Goal: Navigation & Orientation: Find specific page/section

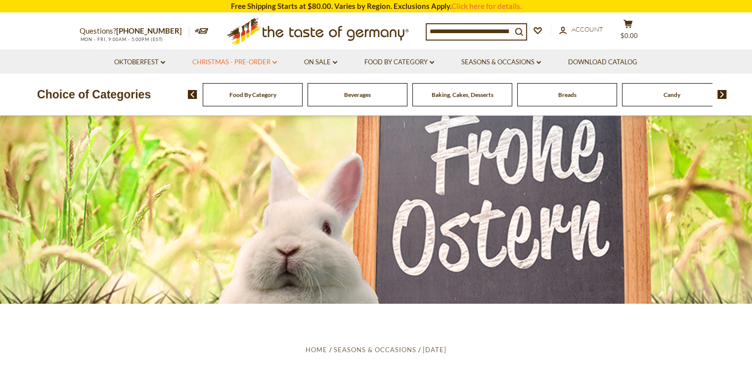
click at [263, 61] on link "Christmas - PRE-ORDER dropdown_arrow" at bounding box center [234, 62] width 85 height 11
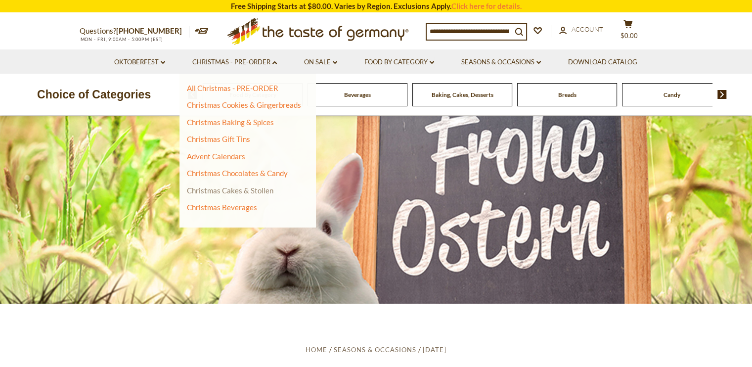
click at [262, 191] on link "Christmas Cakes & Stollen" at bounding box center [230, 190] width 87 height 9
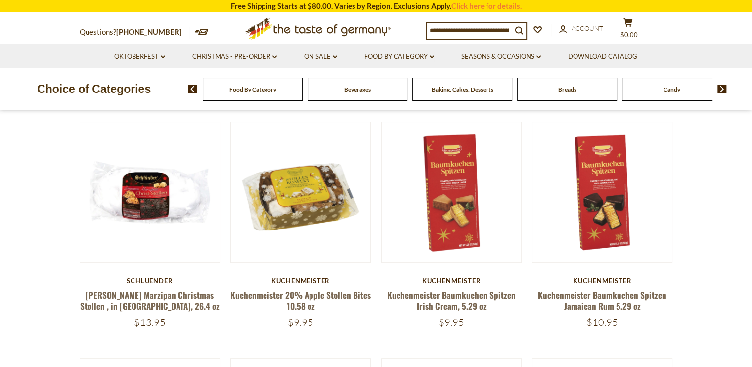
scroll to position [293, 0]
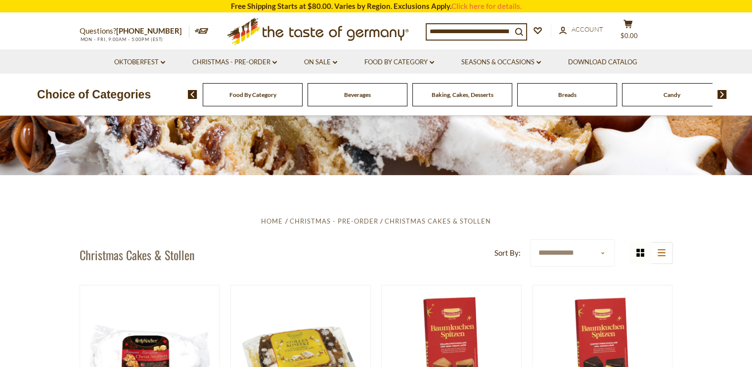
scroll to position [0, 0]
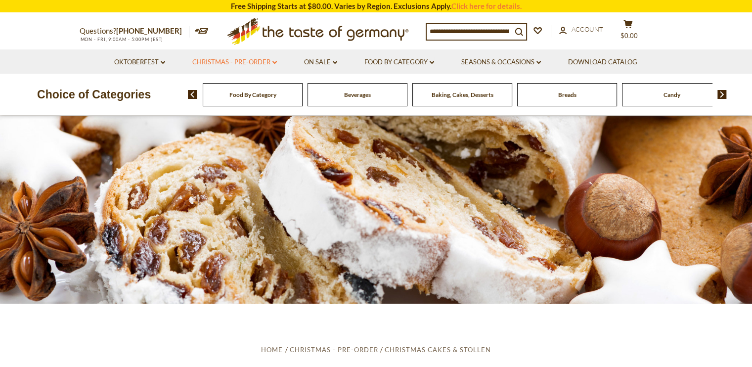
click at [271, 62] on link "Christmas - PRE-ORDER dropdown_arrow" at bounding box center [234, 62] width 85 height 11
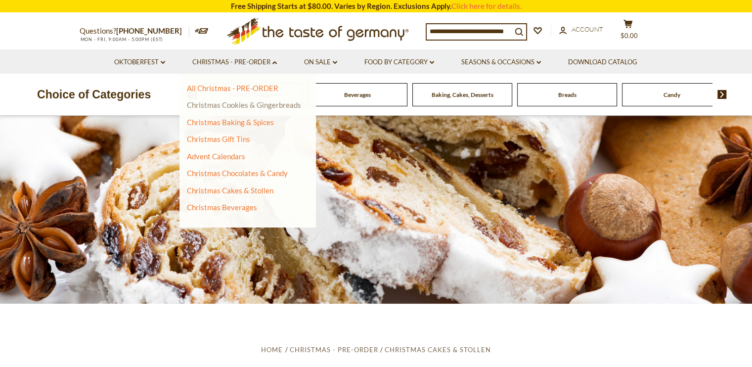
click at [285, 107] on link "Christmas Cookies & Gingerbreads" at bounding box center [244, 104] width 114 height 9
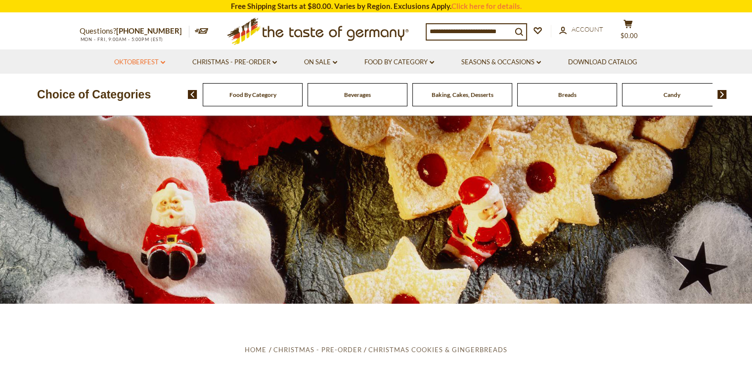
click at [150, 63] on link "Oktoberfest dropdown_arrow" at bounding box center [139, 62] width 51 height 11
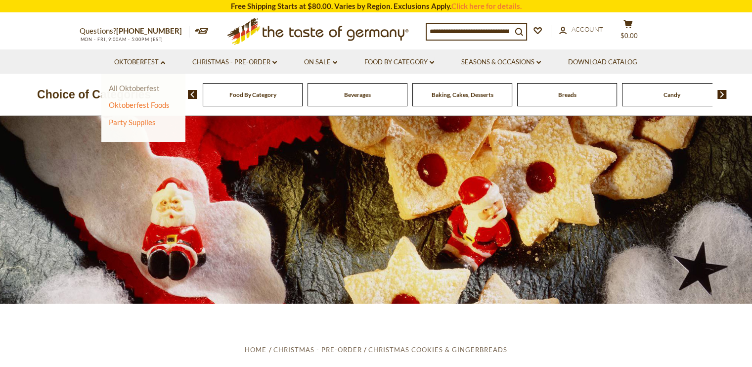
click at [153, 90] on link "All Oktoberfest" at bounding box center [134, 88] width 51 height 9
click at [147, 89] on link "All Oktoberfest" at bounding box center [134, 88] width 51 height 9
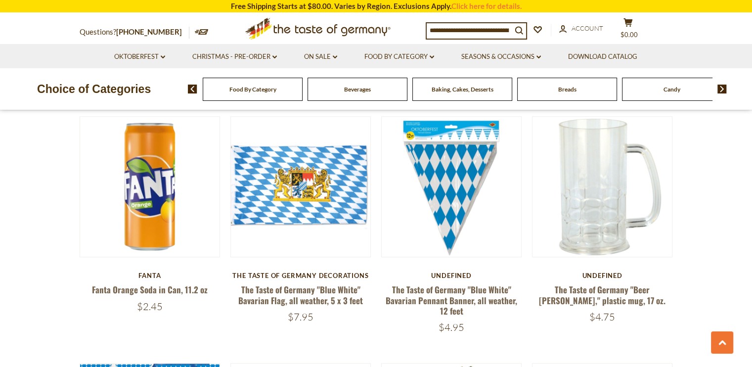
scroll to position [1026, 0]
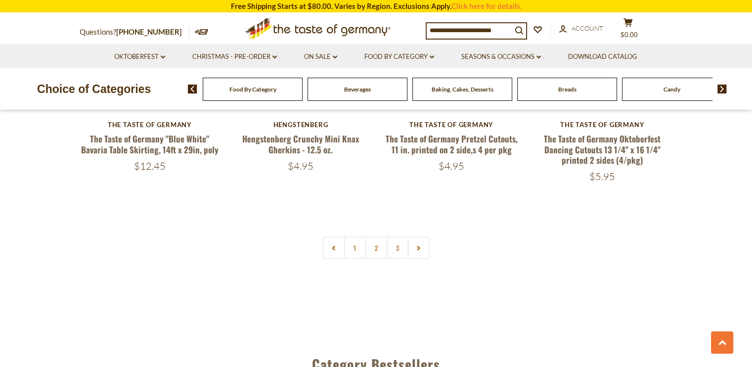
scroll to position [2377, 0]
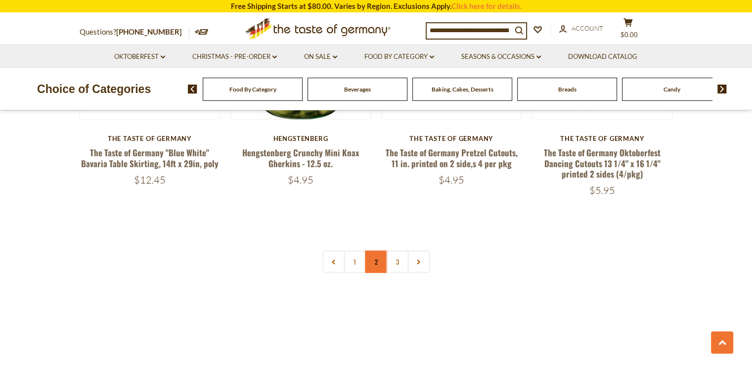
click at [376, 261] on link "2" at bounding box center [376, 262] width 22 height 22
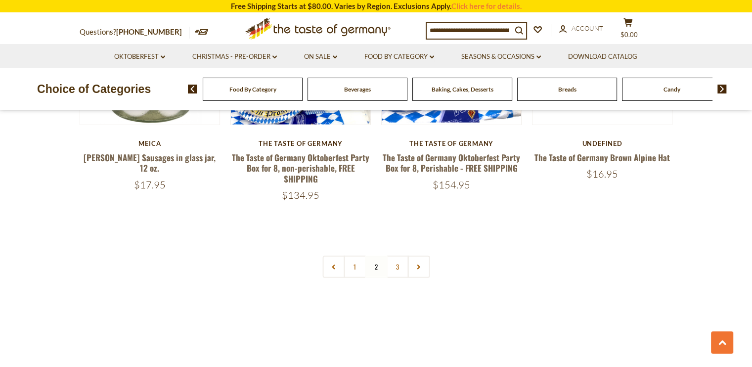
scroll to position [2365, 0]
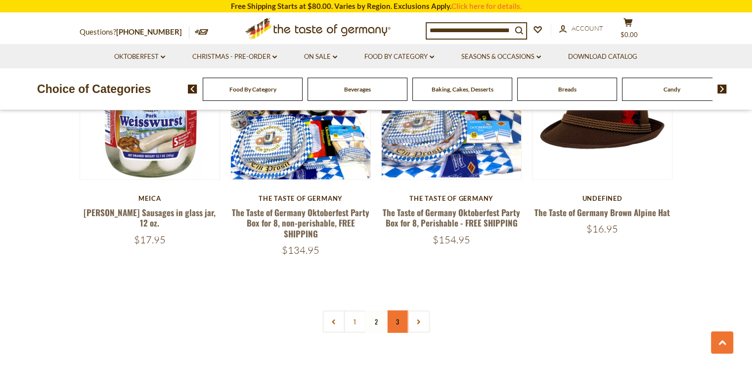
click at [398, 315] on link "3" at bounding box center [397, 321] width 22 height 22
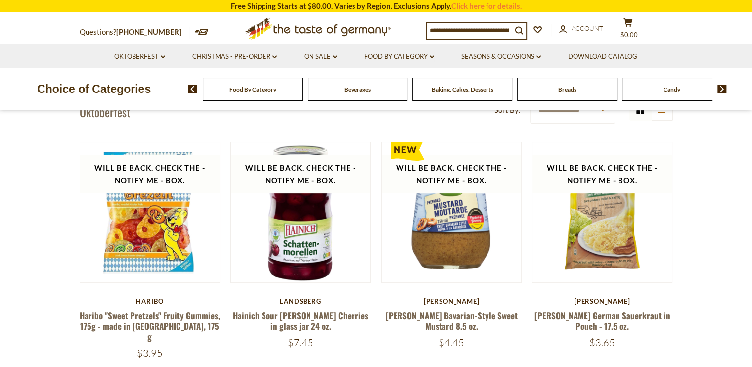
scroll to position [273, 0]
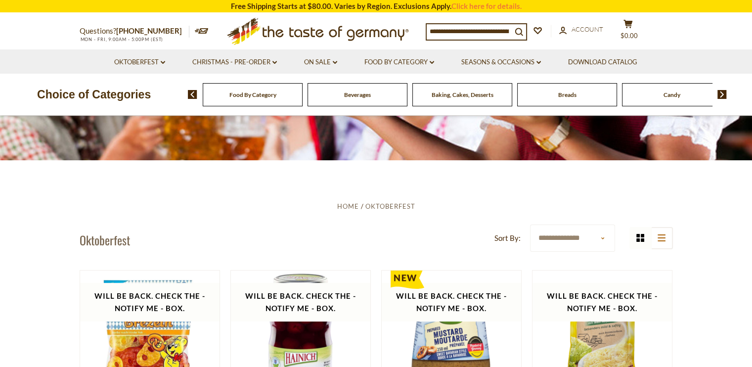
scroll to position [0, 0]
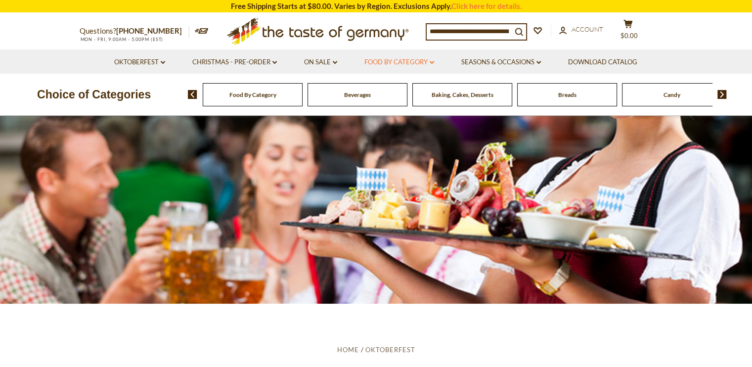
click at [427, 63] on link "Food By Category dropdown_arrow" at bounding box center [399, 62] width 70 height 11
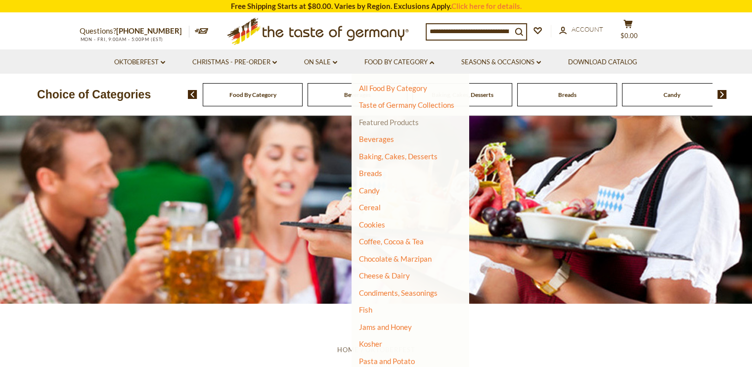
click at [415, 125] on link "Featured Products" at bounding box center [389, 122] width 60 height 9
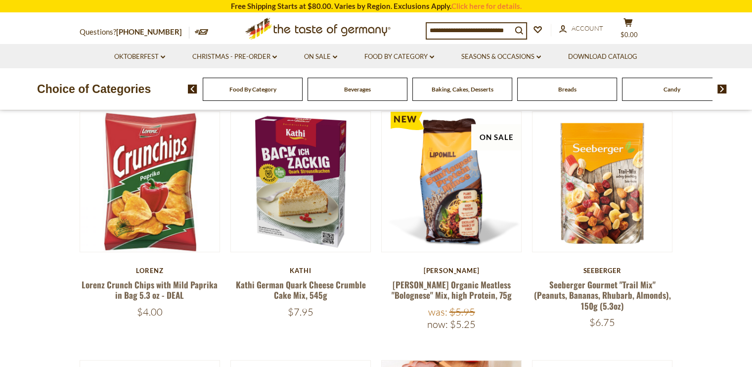
scroll to position [115, 0]
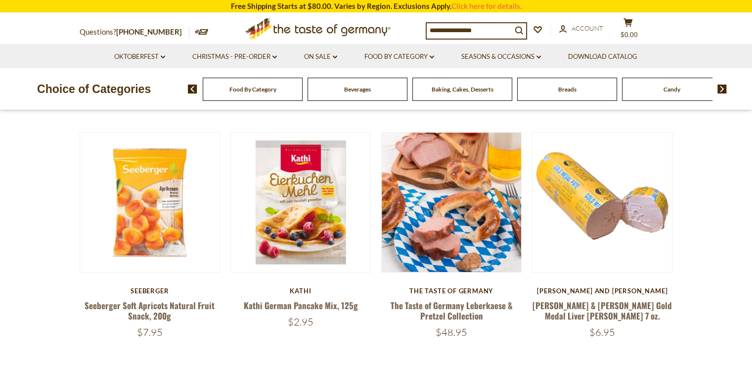
scroll to position [354, 0]
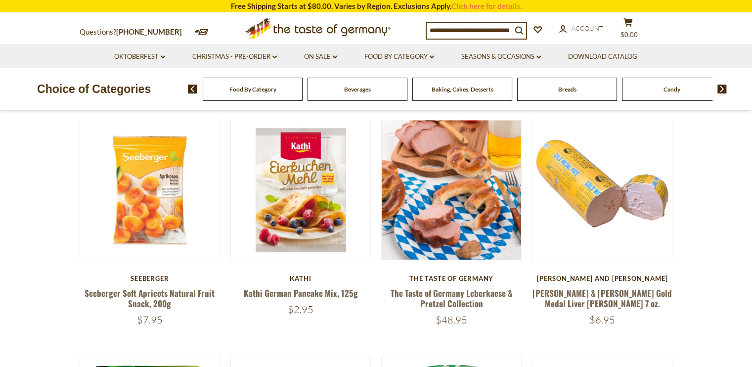
click at [703, 301] on section "**********" at bounding box center [376, 314] width 752 height 1106
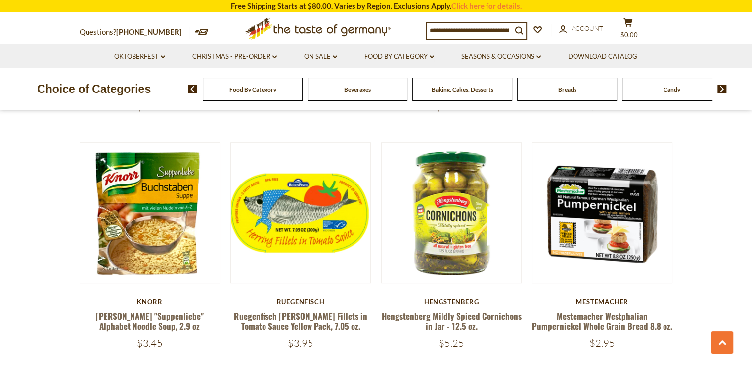
scroll to position [579, 0]
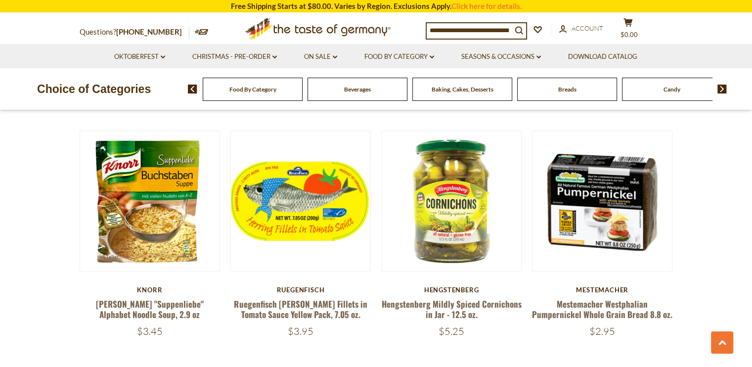
click at [701, 285] on section "**********" at bounding box center [376, 89] width 752 height 1106
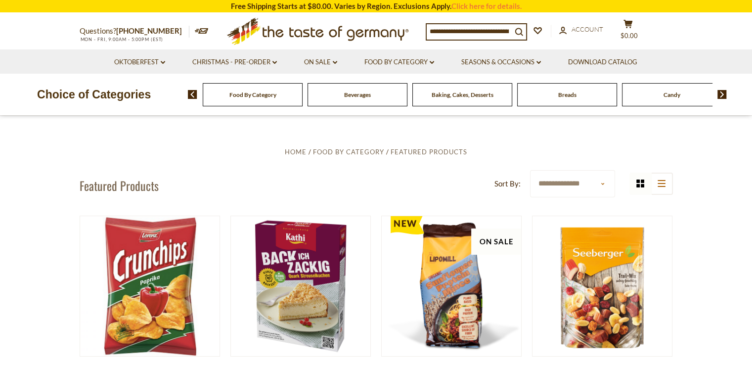
scroll to position [0, 0]
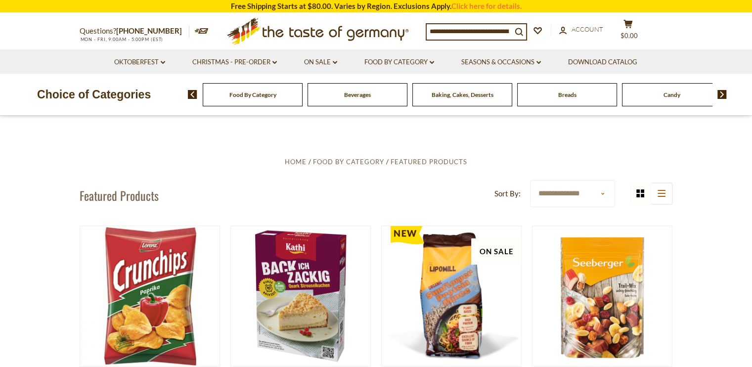
click at [429, 67] on link "Food By Category dropdown_arrow" at bounding box center [399, 62] width 70 height 11
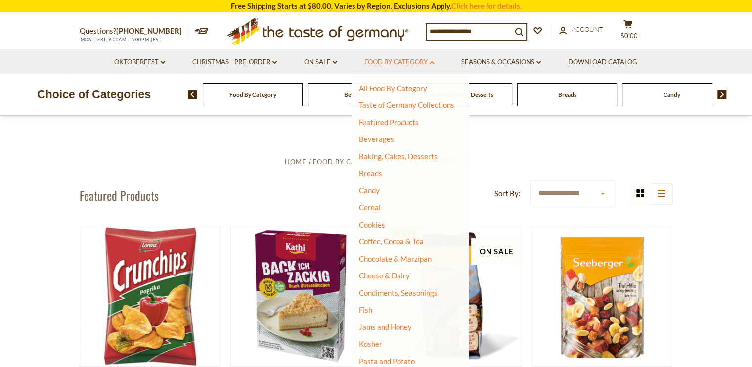
click at [423, 156] on link "Baking, Cakes, Desserts" at bounding box center [398, 156] width 79 height 9
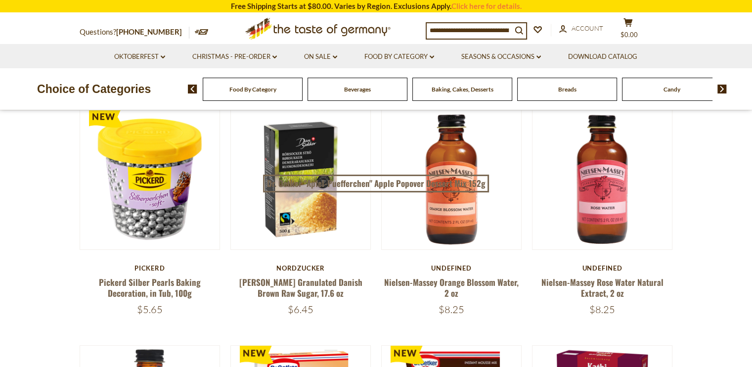
scroll to position [303, 0]
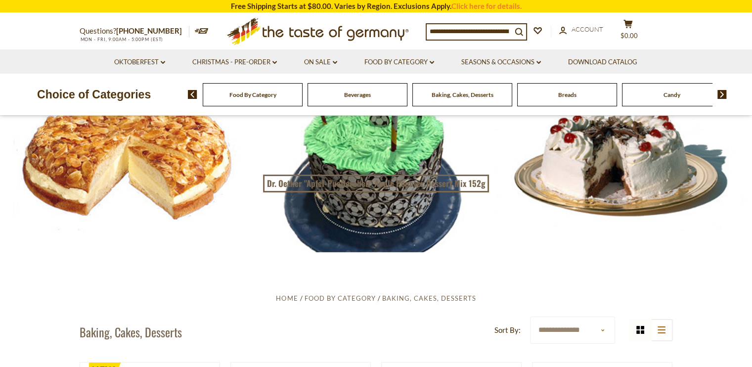
scroll to position [0, 0]
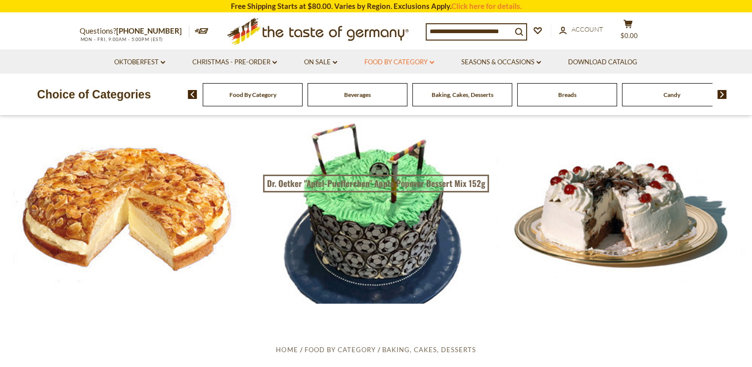
click at [426, 64] on link "Food By Category dropdown_arrow" at bounding box center [399, 62] width 70 height 11
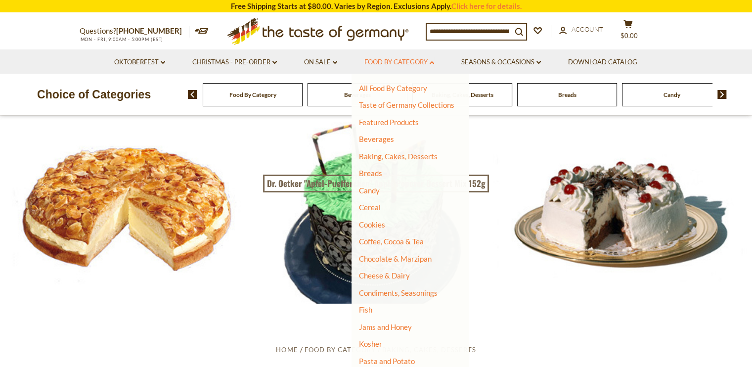
click at [378, 192] on link "Candy" at bounding box center [369, 190] width 21 height 9
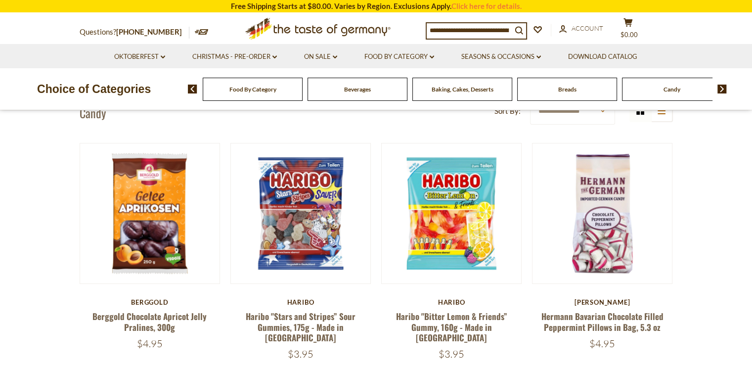
scroll to position [271, 0]
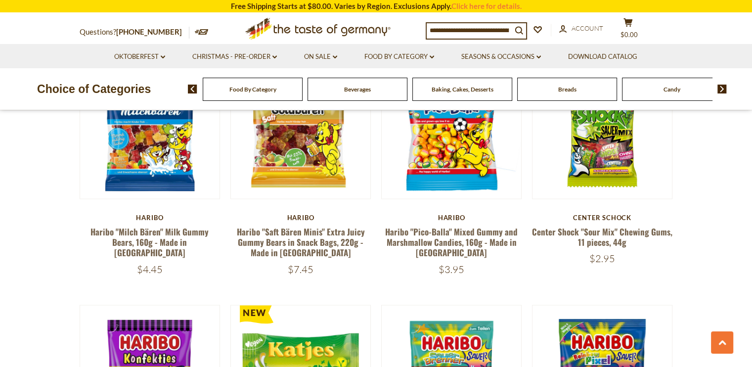
scroll to position [1835, 0]
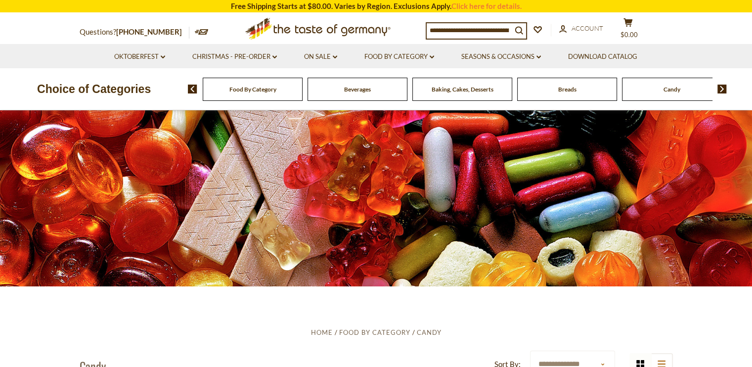
scroll to position [0, 0]
